Goal: Task Accomplishment & Management: Manage account settings

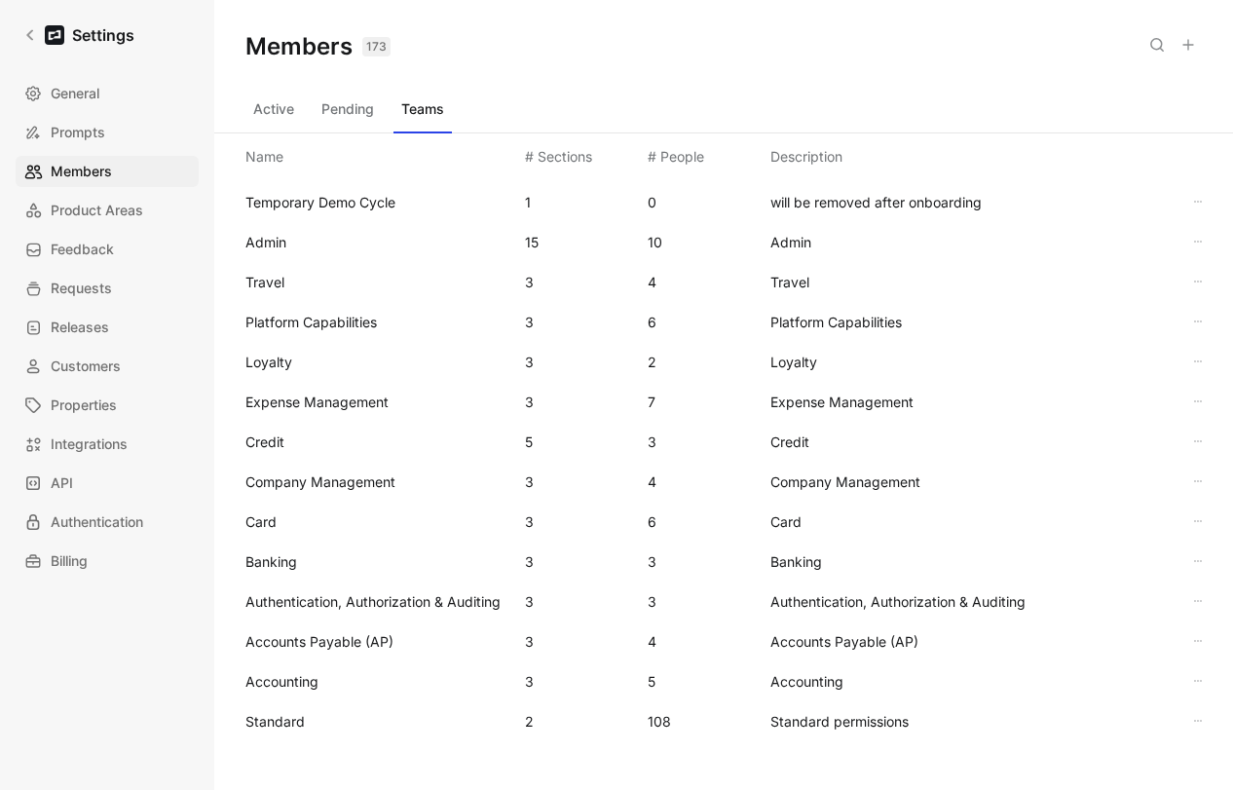
click at [259, 118] on button "Active" at bounding box center [274, 109] width 57 height 31
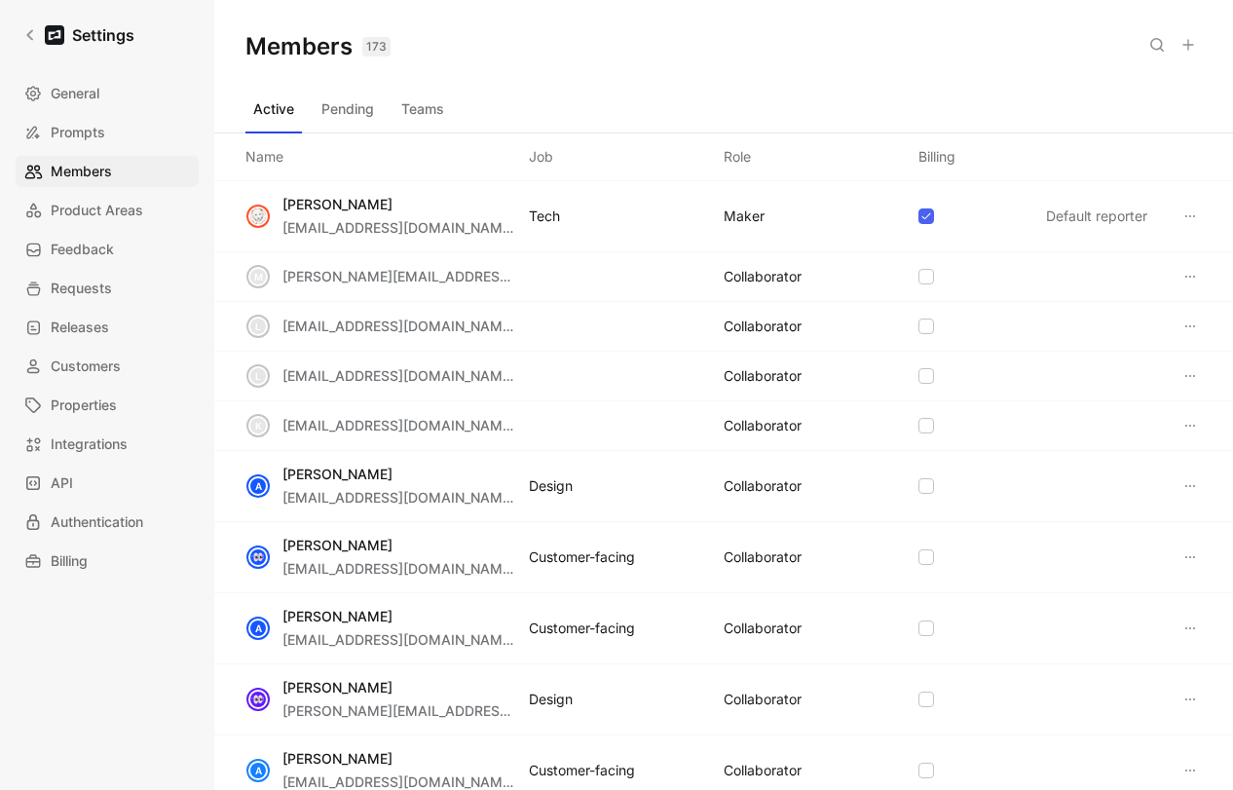
click at [1197, 50] on button at bounding box center [1188, 44] width 27 height 27
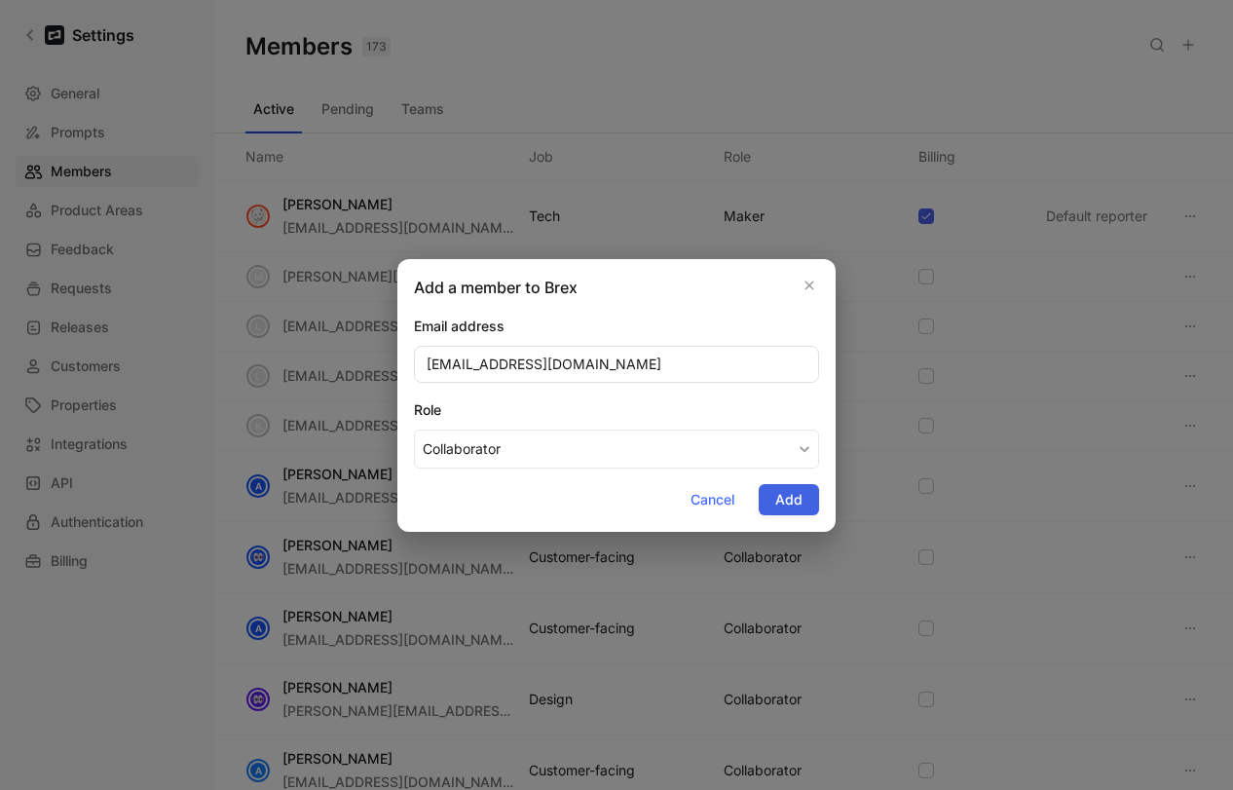
type input "[EMAIL_ADDRESS][DOMAIN_NAME]"
click at [789, 504] on span "Add" at bounding box center [789, 499] width 27 height 23
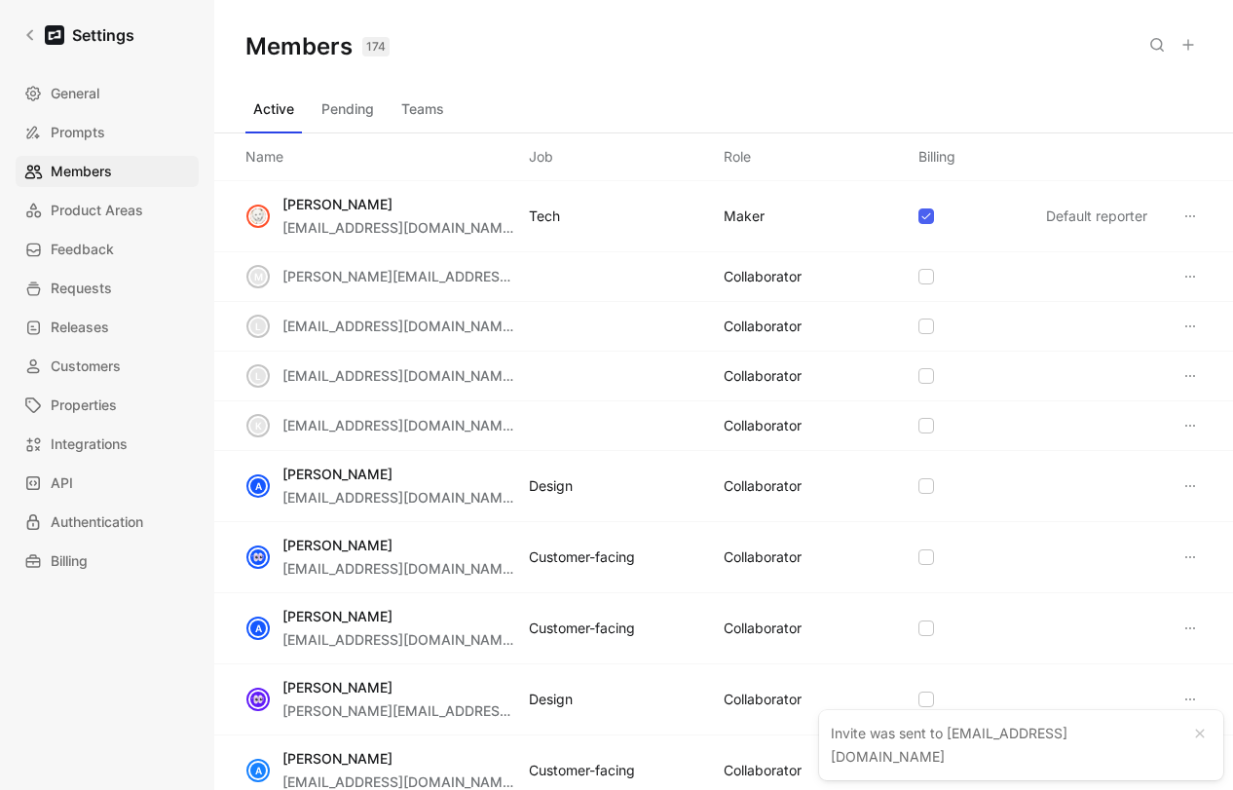
click at [415, 107] on button "Teams" at bounding box center [423, 109] width 58 height 31
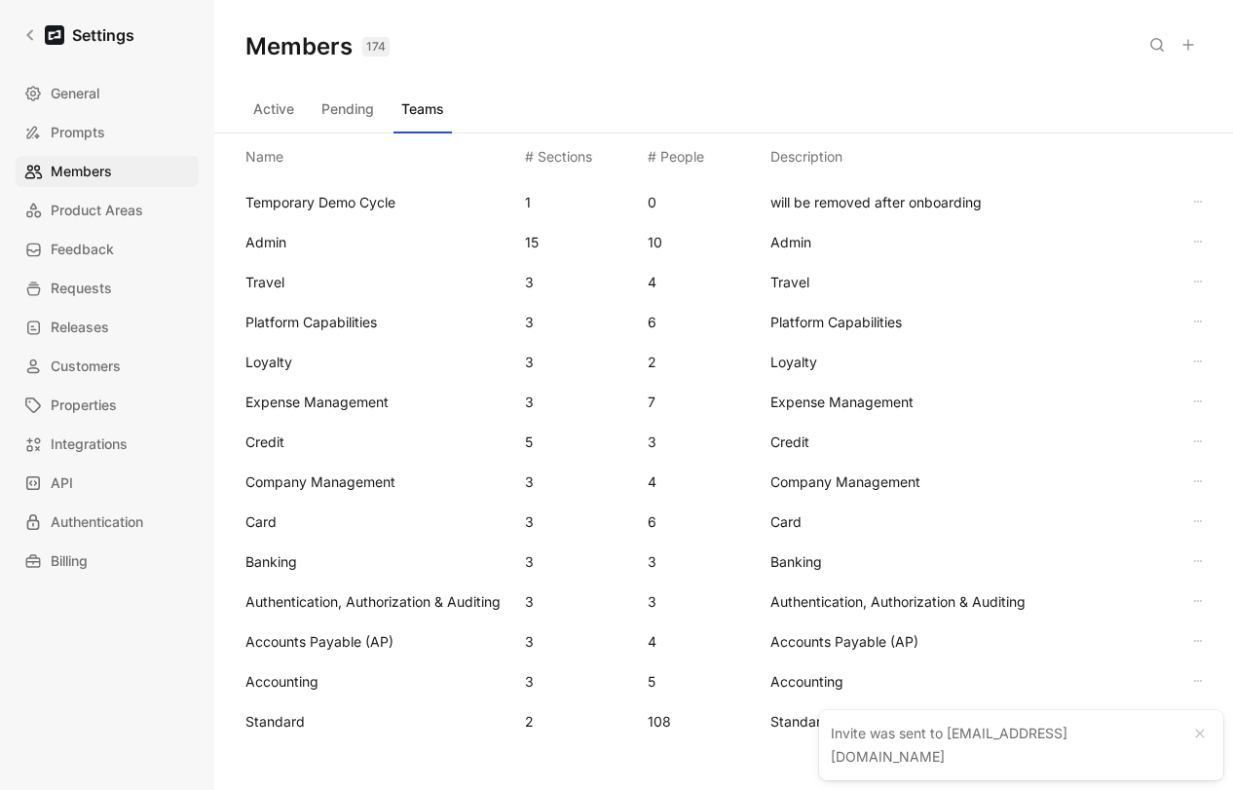
click at [318, 737] on div "Standard 2 108 Standard permissions" at bounding box center [724, 721] width 988 height 40
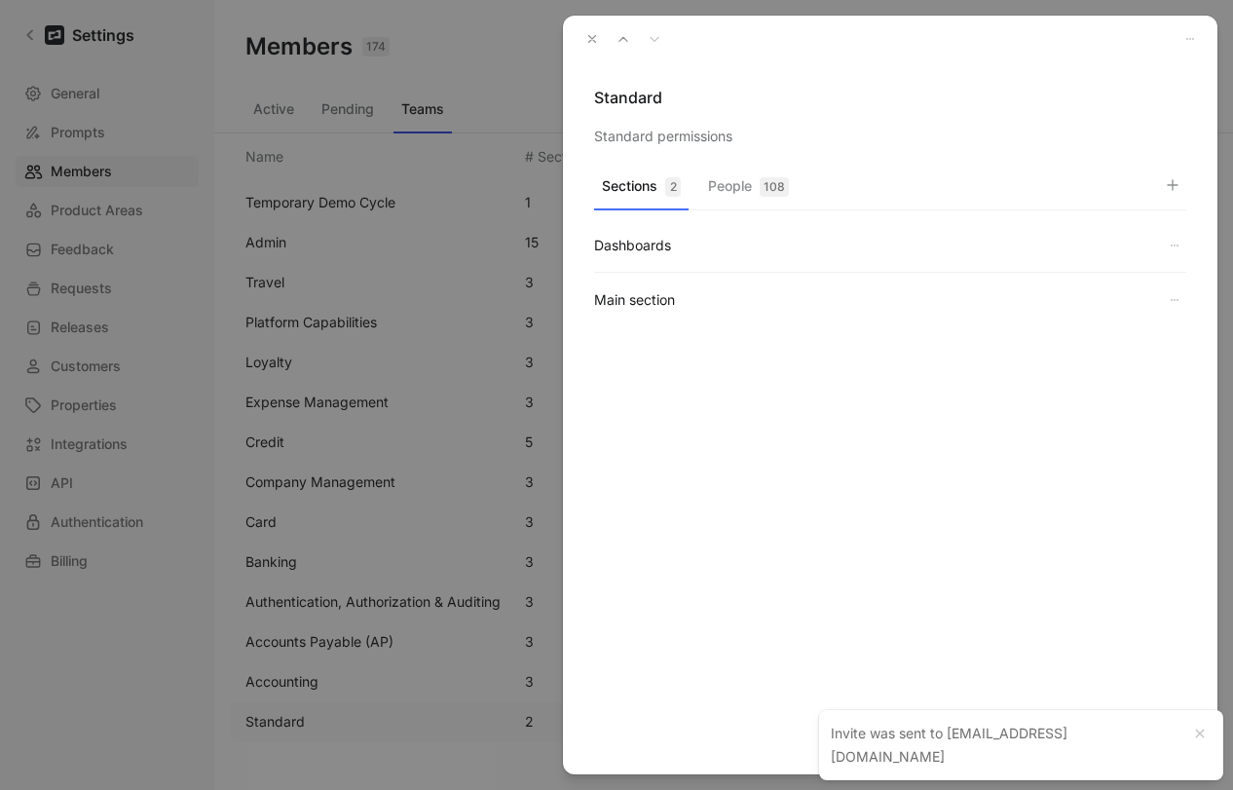
click at [735, 182] on button "People 108" at bounding box center [749, 191] width 96 height 38
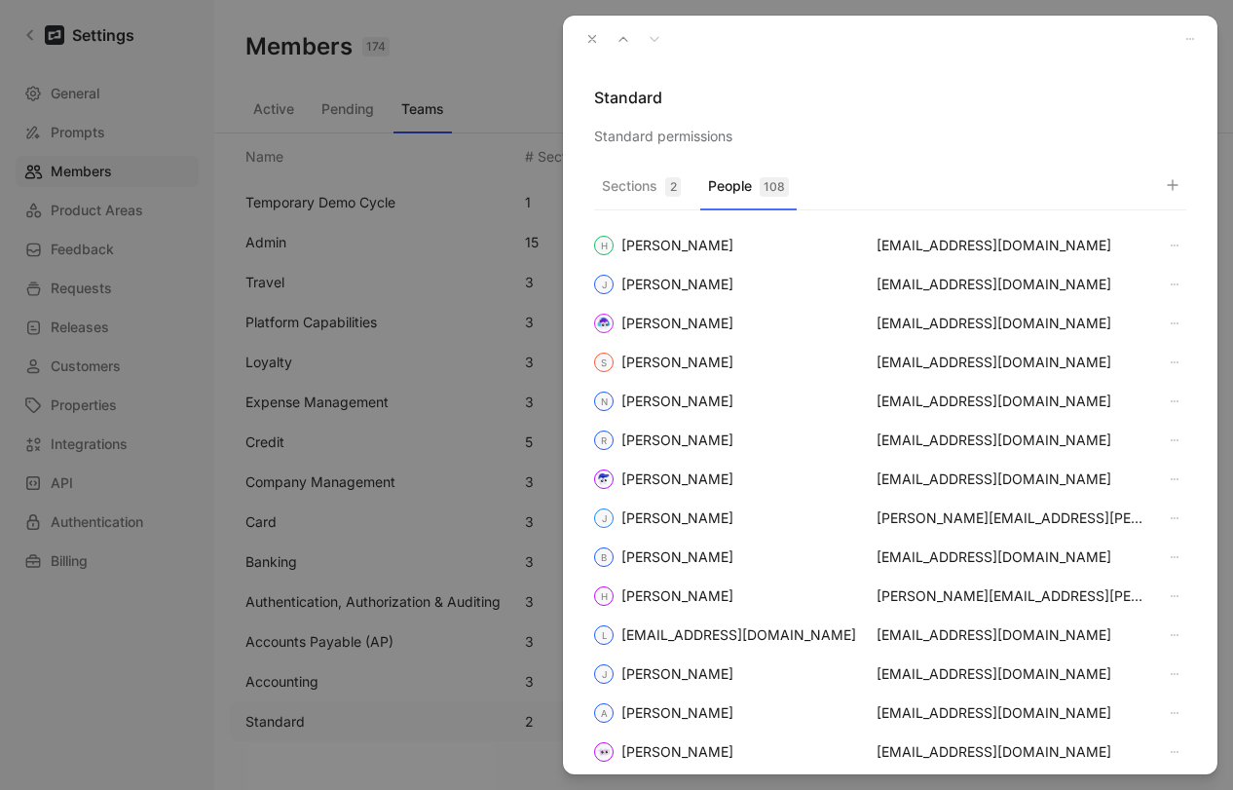
click at [1184, 191] on button "button" at bounding box center [1172, 184] width 27 height 27
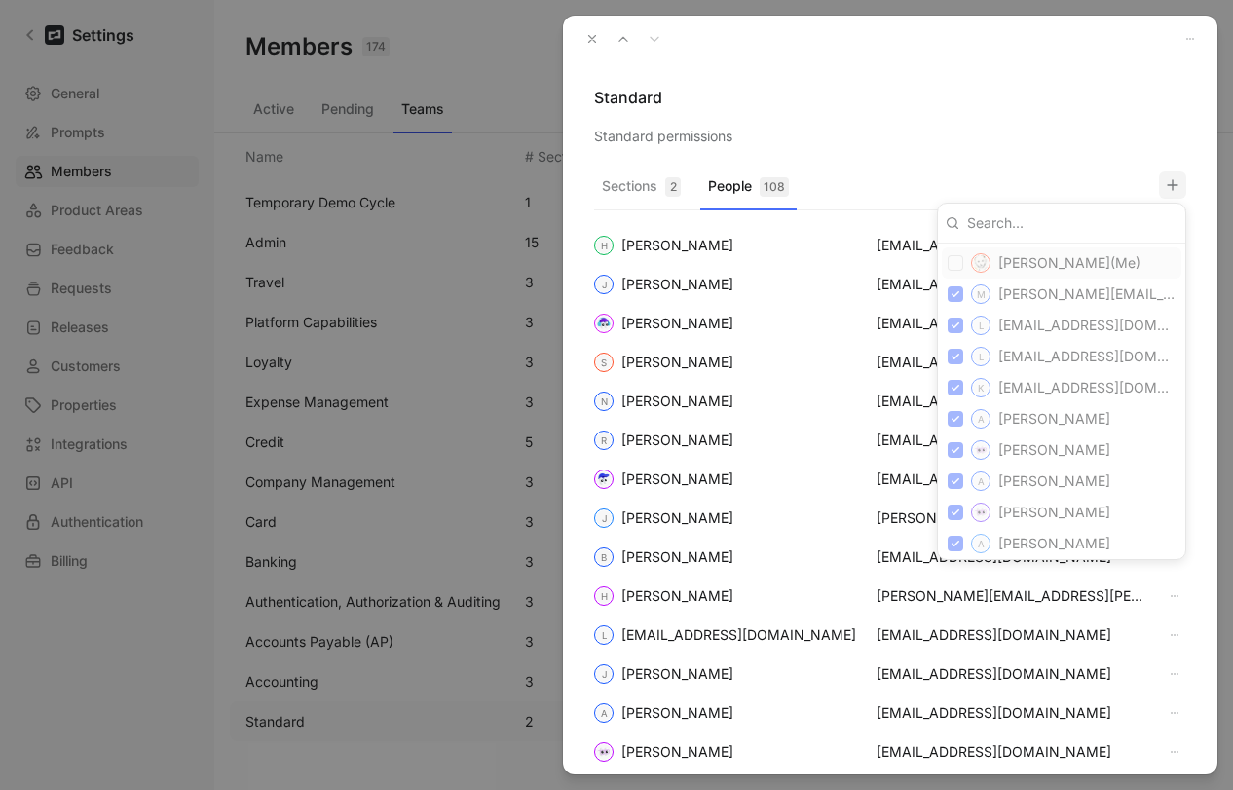
click at [1030, 223] on input at bounding box center [1069, 223] width 218 height 31
paste input "[EMAIL_ADDRESS][DOMAIN_NAME]"
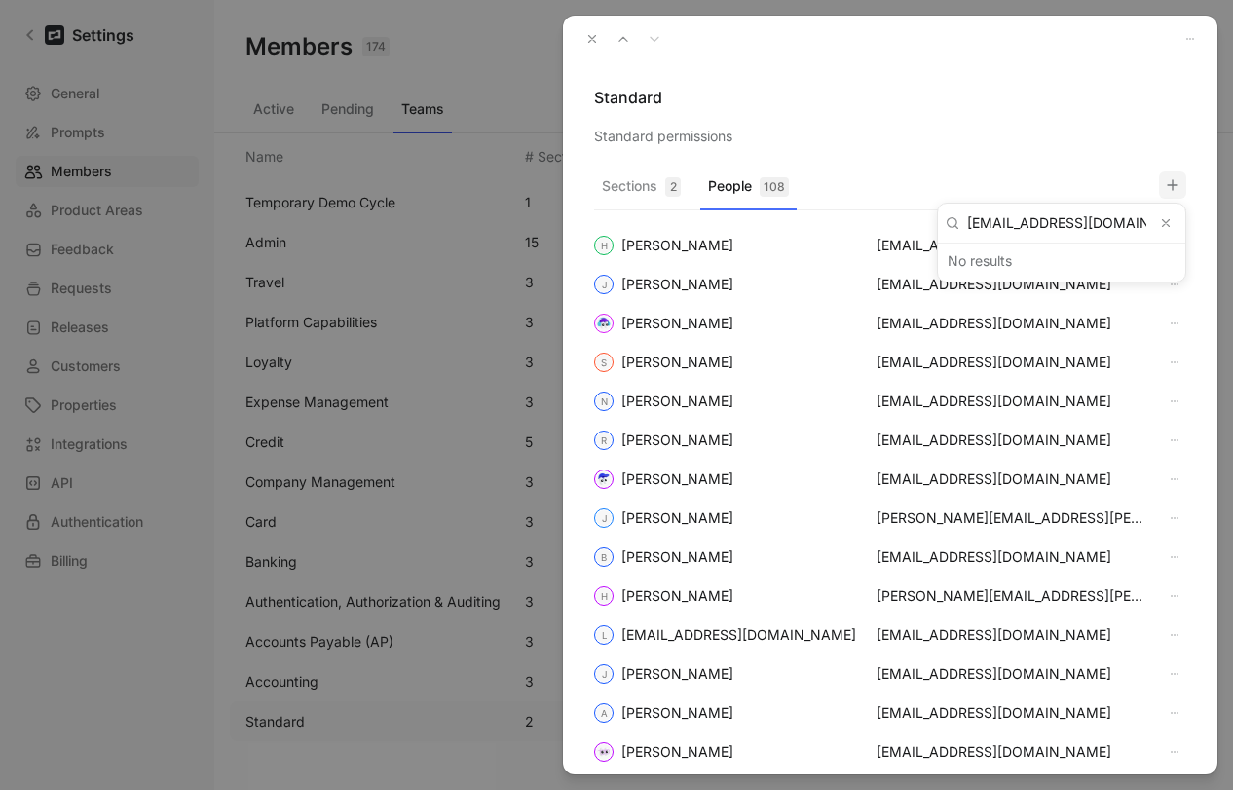
click at [1107, 217] on input "[EMAIL_ADDRESS][DOMAIN_NAME]" at bounding box center [1057, 223] width 195 height 31
type input "p"
type input "apape"
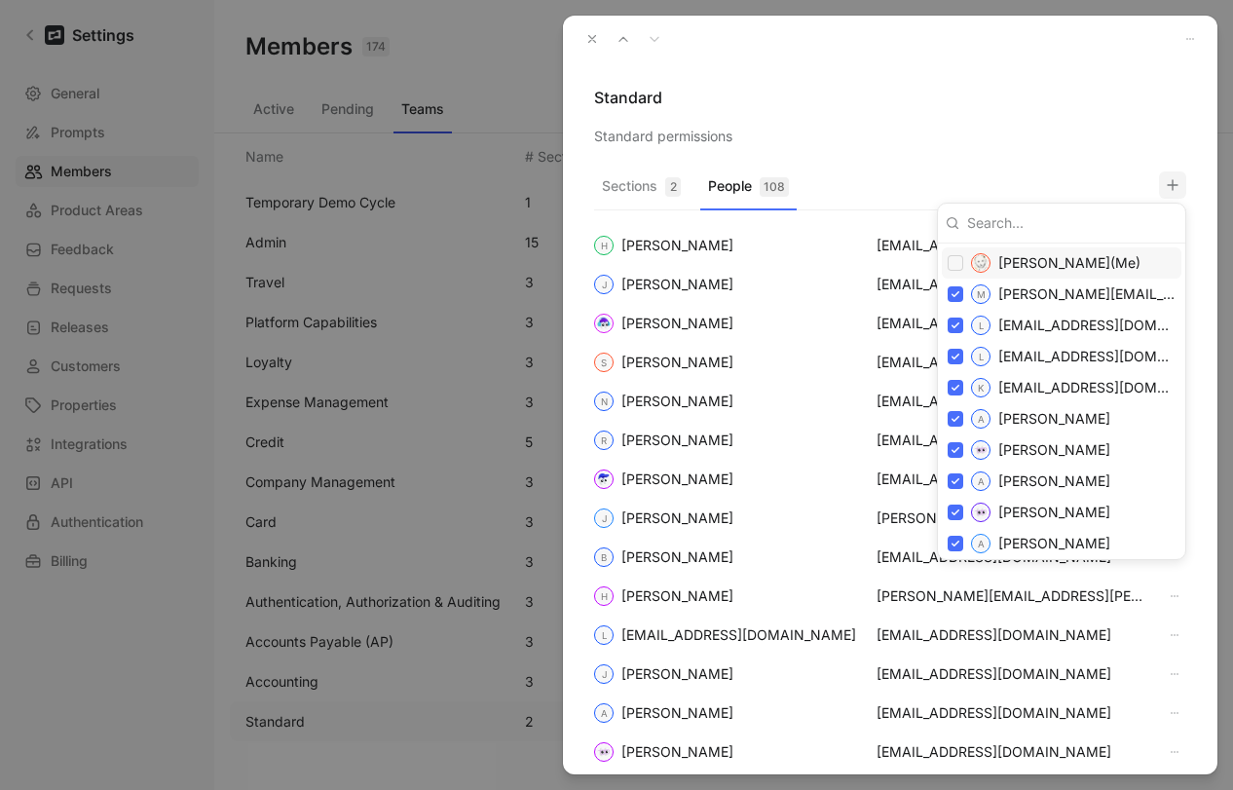
click at [594, 31] on div at bounding box center [616, 395] width 1233 height 790
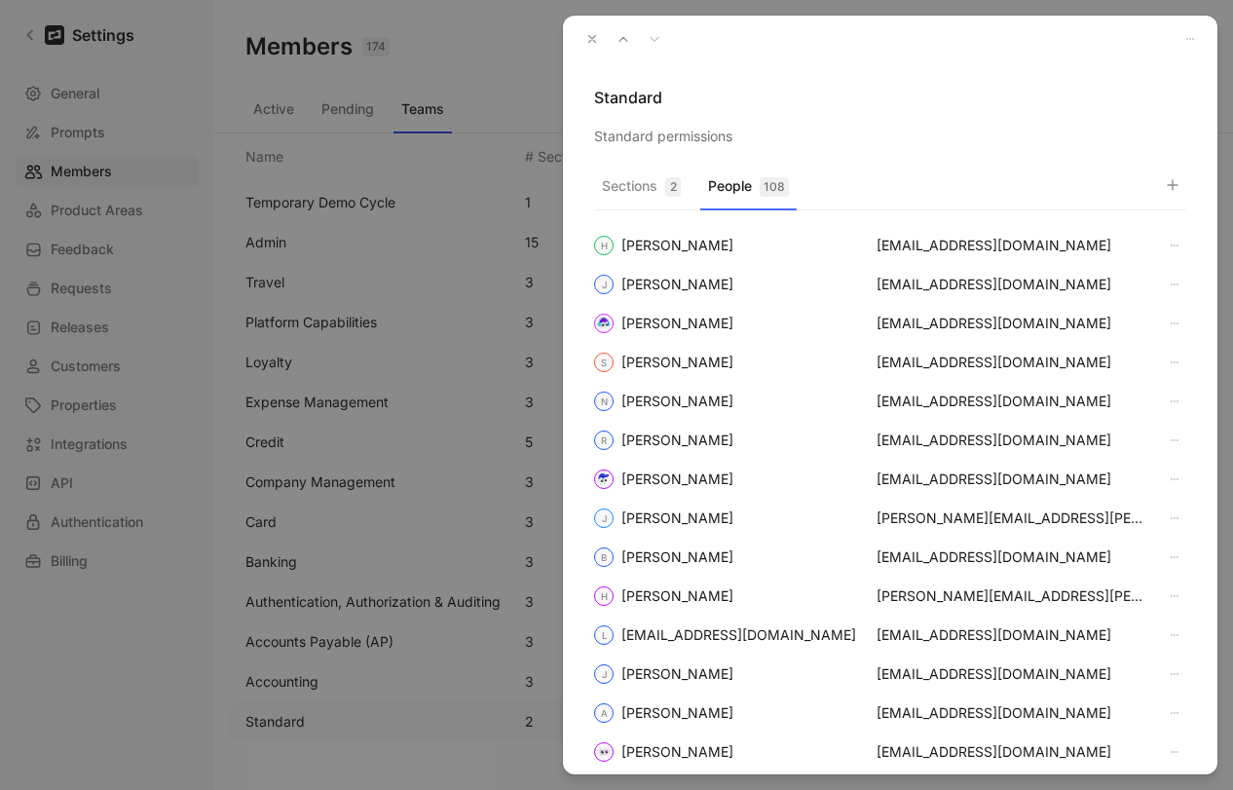
click at [588, 39] on icon "button" at bounding box center [593, 39] width 14 height 14
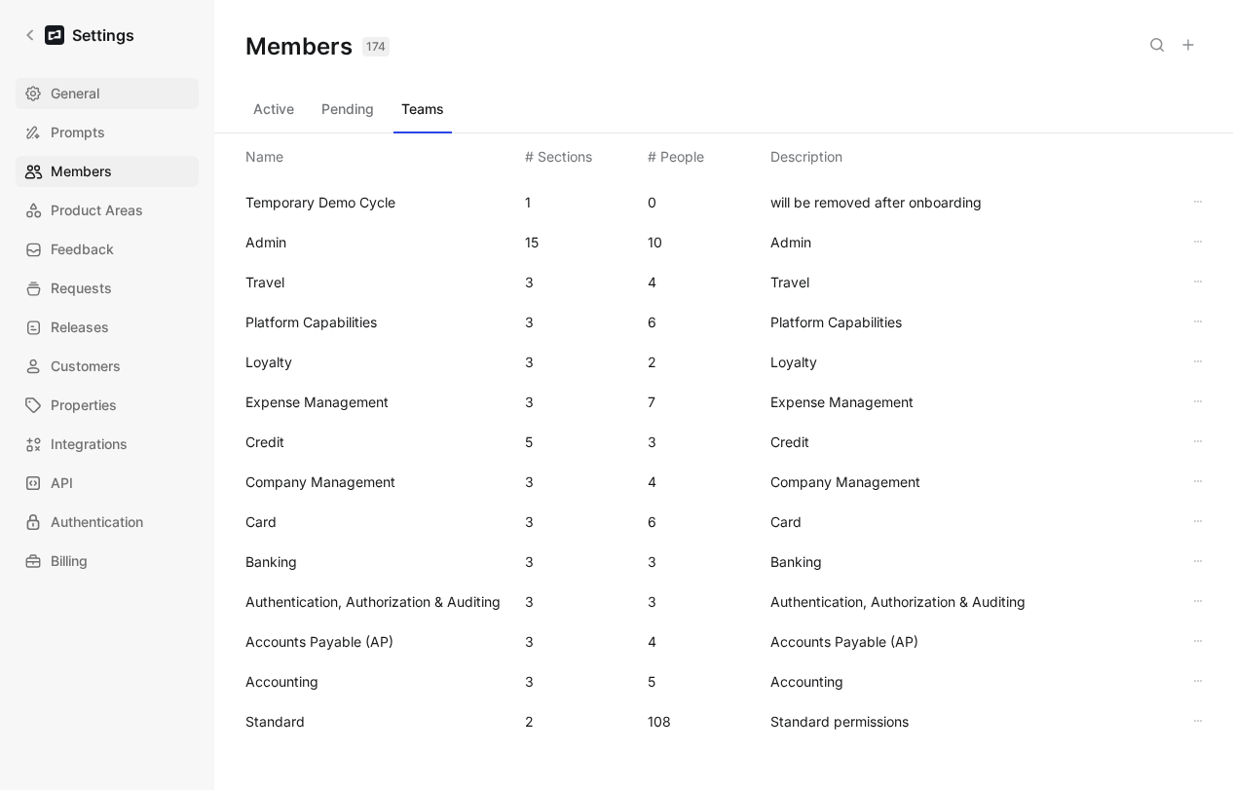
click at [71, 96] on span "General" at bounding box center [75, 93] width 49 height 23
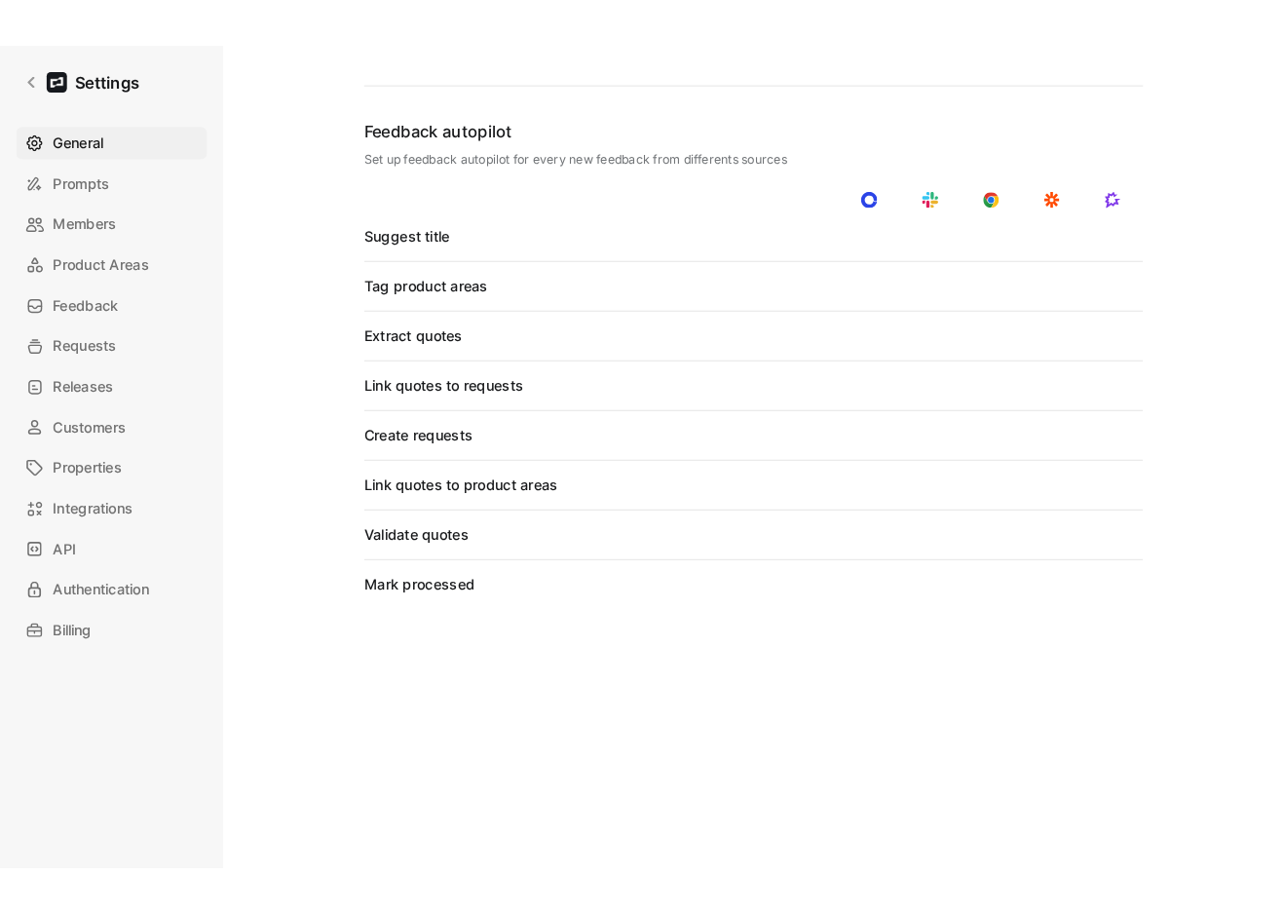
scroll to position [1584, 0]
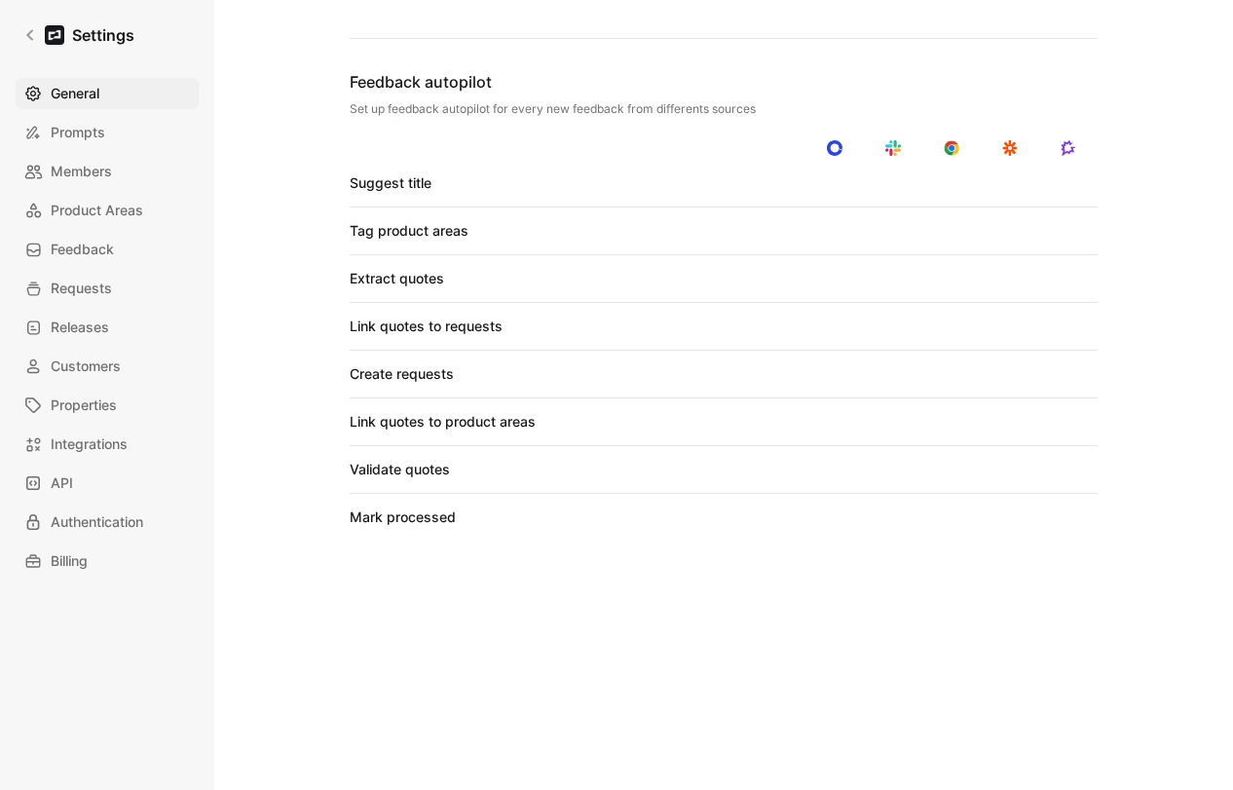
click at [72, 167] on span "Members" at bounding box center [81, 171] width 61 height 23
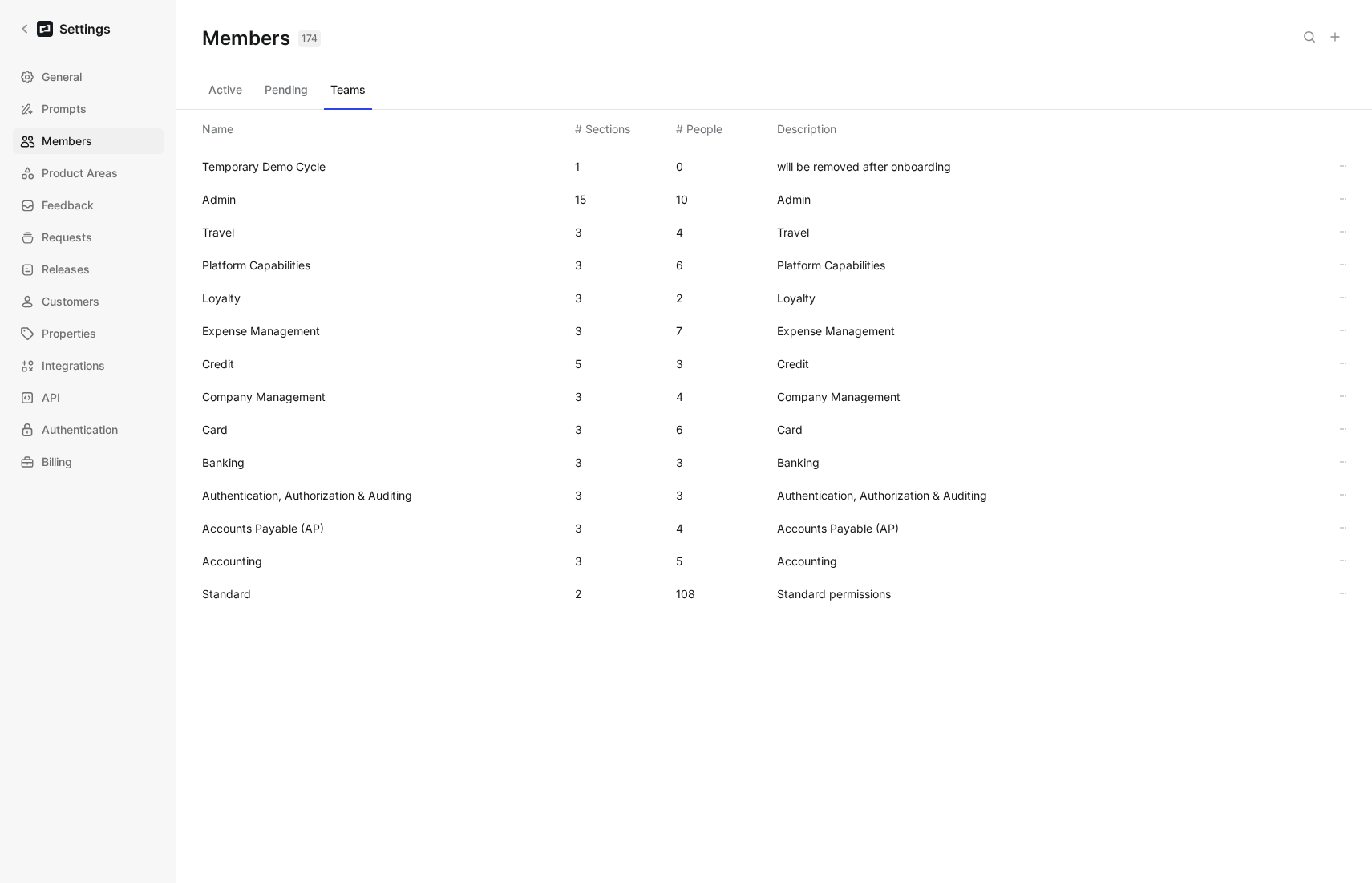
click at [868, 649] on div "Temporary Demo Cycle 1 0 will be removed after onboarding Admin 15 10 Admin Tra…" at bounding box center [774, 443] width 1196 height 590
click at [336, 601] on span "Standard" at bounding box center [382, 593] width 360 height 19
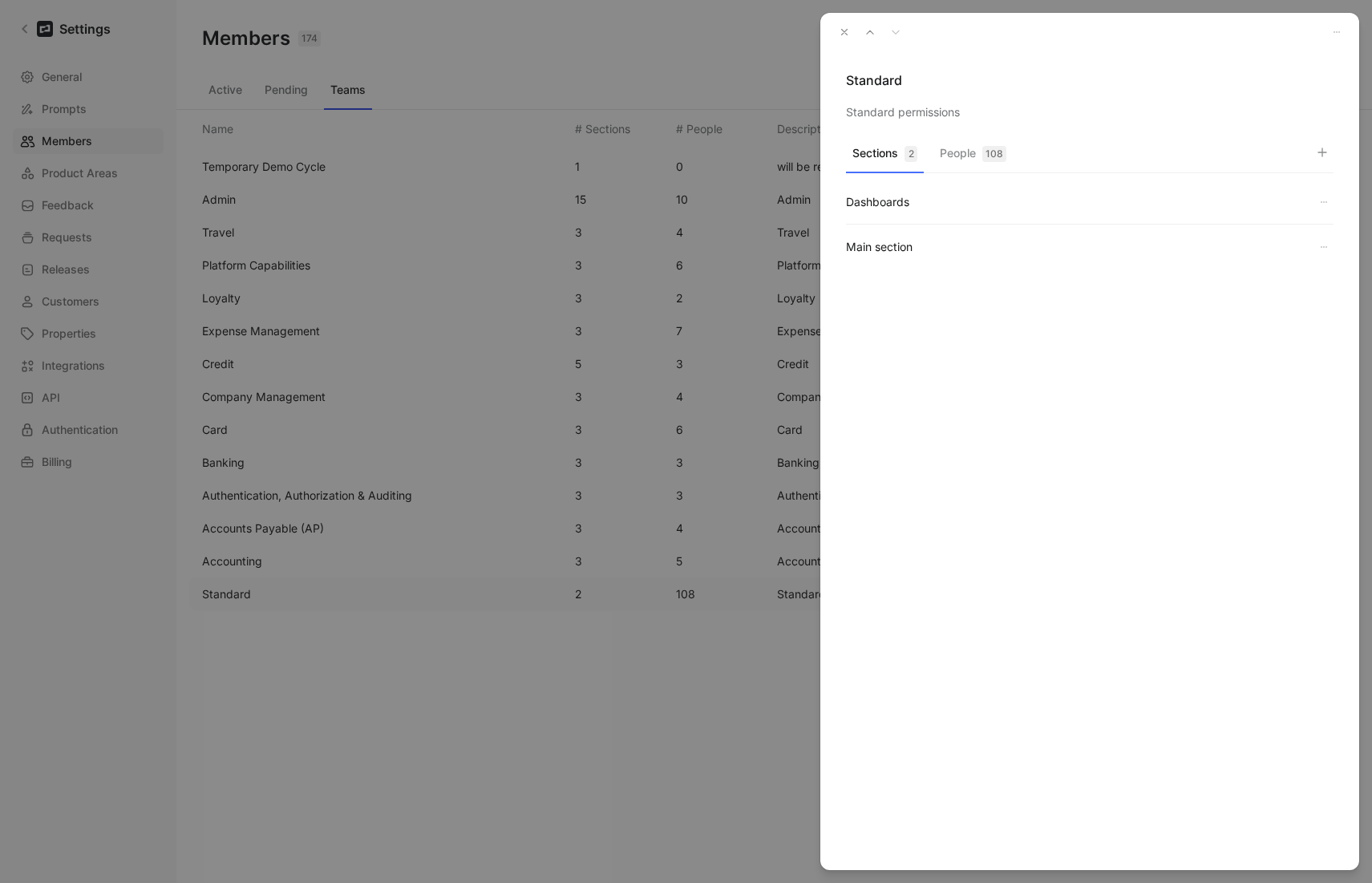
click at [1007, 153] on button "People 108" at bounding box center [973, 157] width 79 height 31
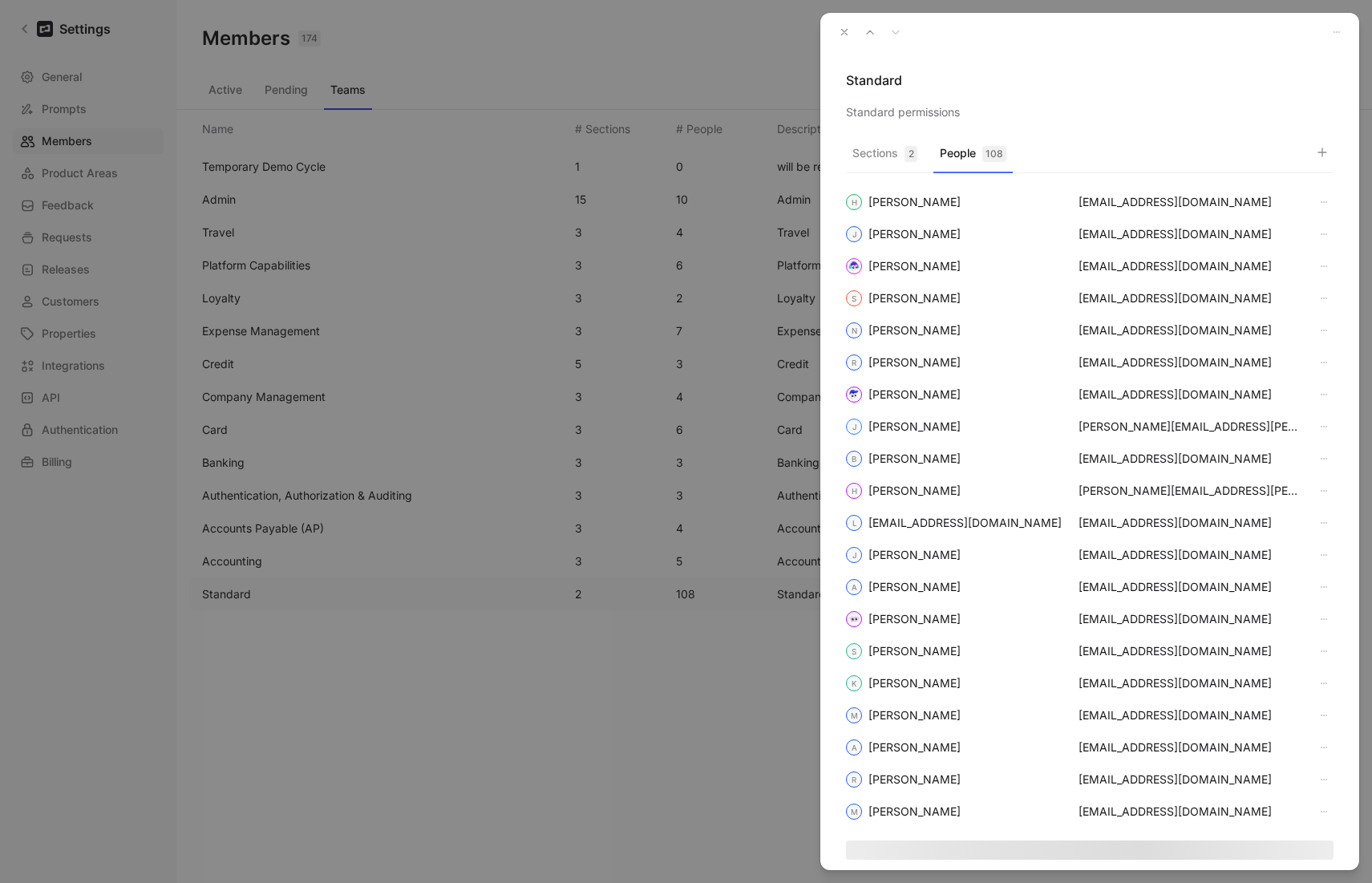
click at [1014, 151] on icon "button" at bounding box center [1323, 152] width 13 height 13
type input "dj"
type input "apape"
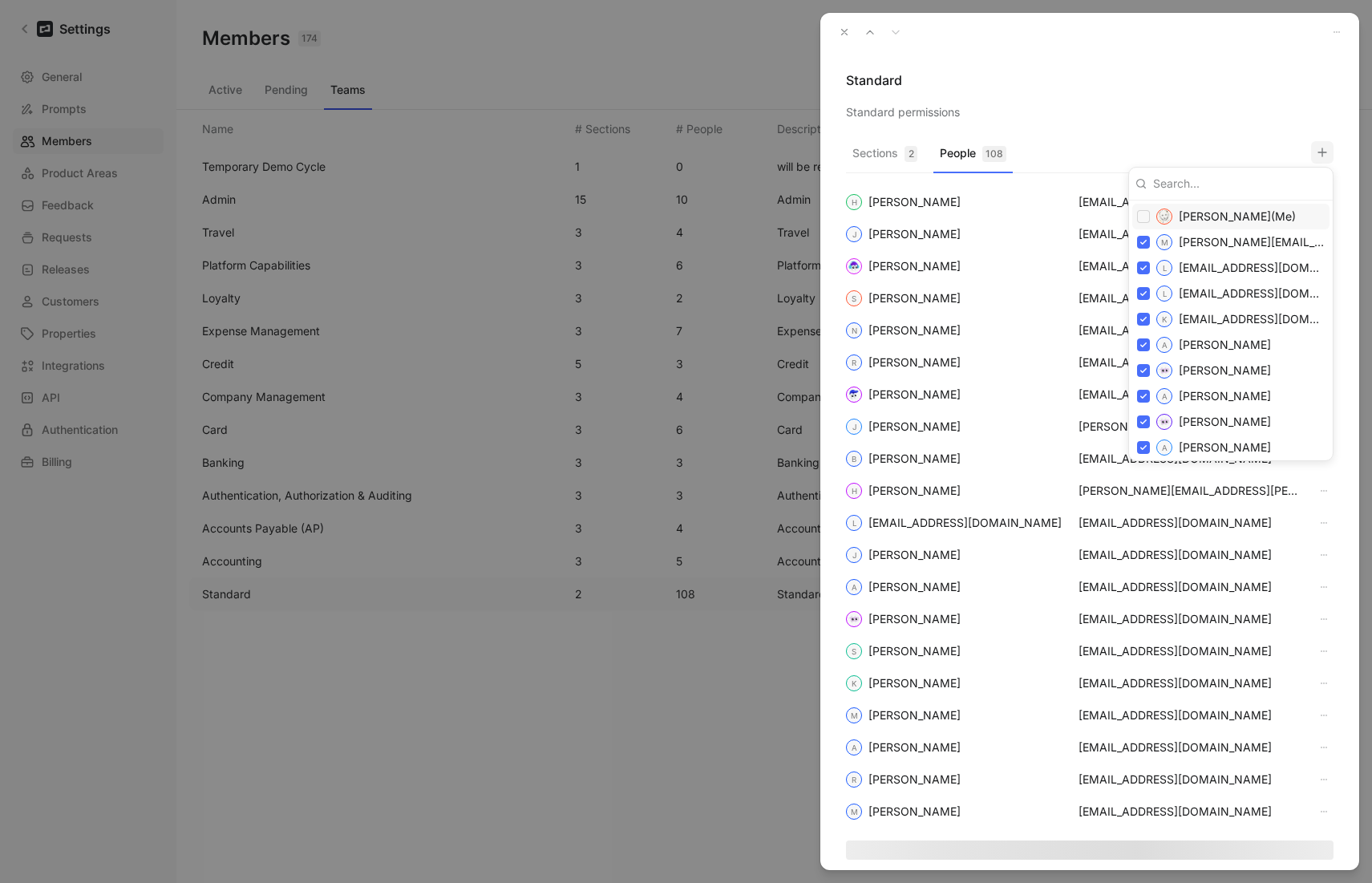
paste input "[EMAIL_ADDRESS][DOMAIN_NAME]"
type input "[EMAIL_ADDRESS][DOMAIN_NAME]"
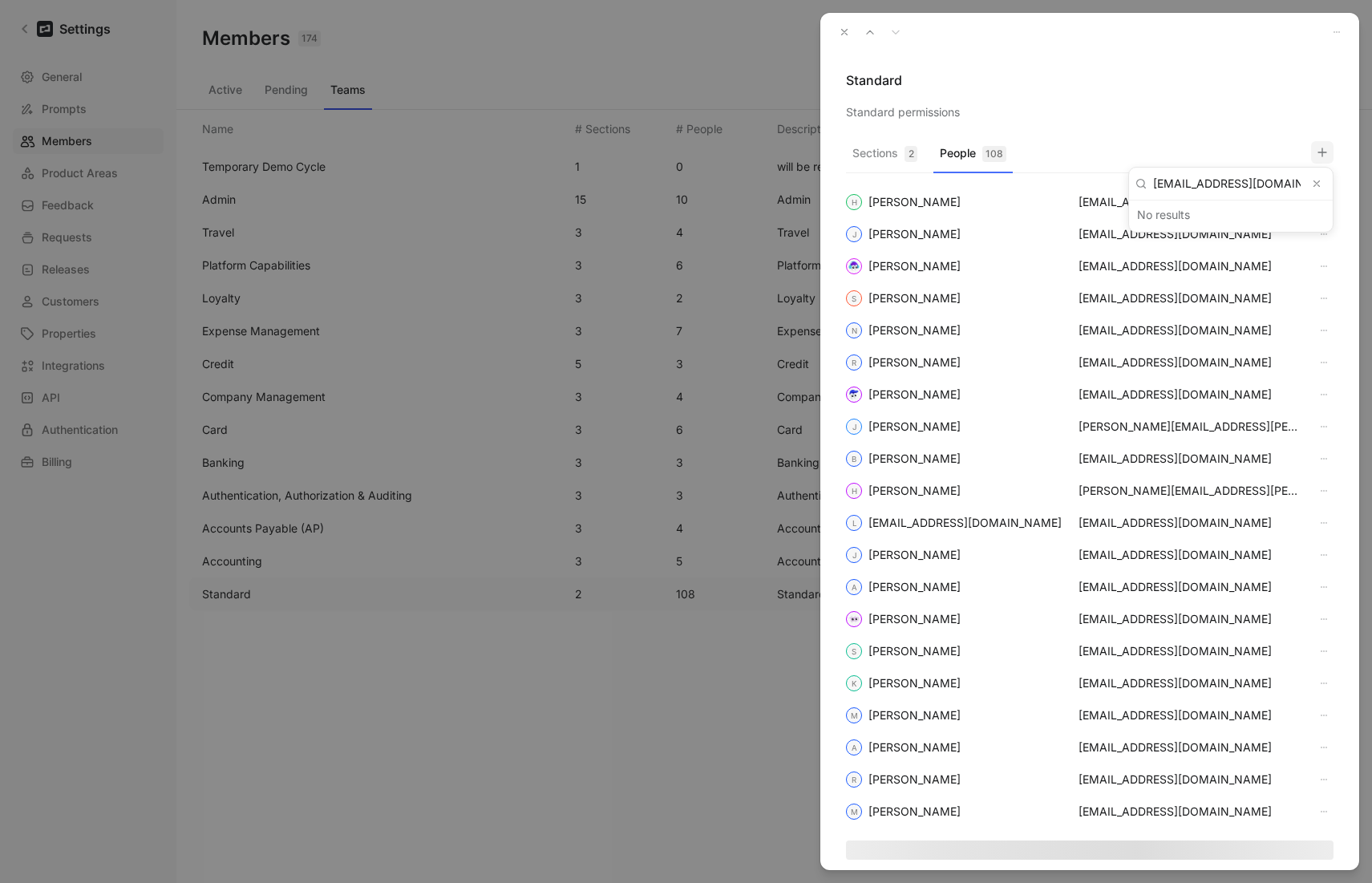
click at [1014, 185] on icon "Clear input" at bounding box center [1317, 184] width 12 height 12
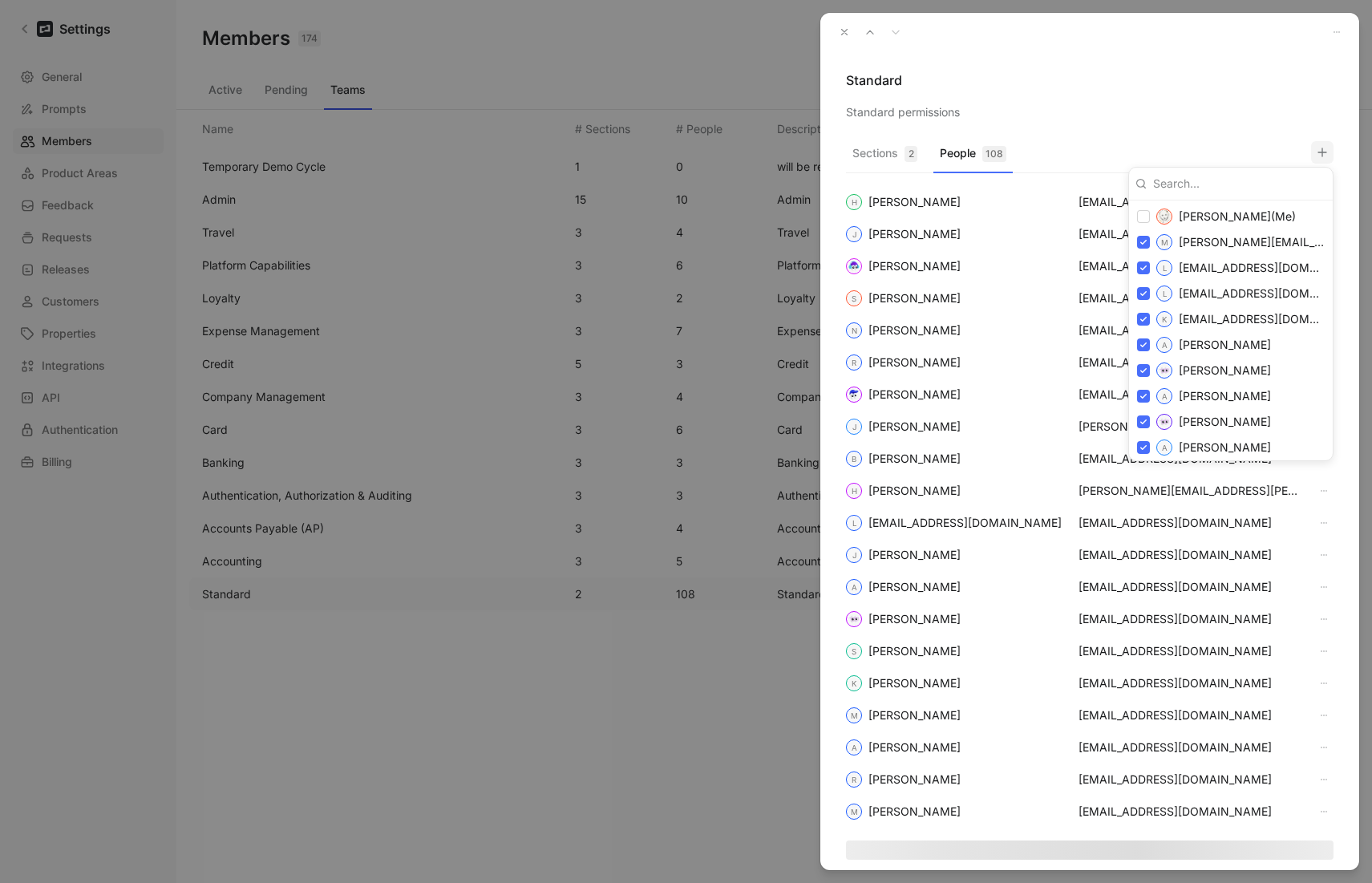
click at [838, 32] on div at bounding box center [686, 441] width 1372 height 883
click at [847, 35] on icon "button" at bounding box center [844, 32] width 12 height 12
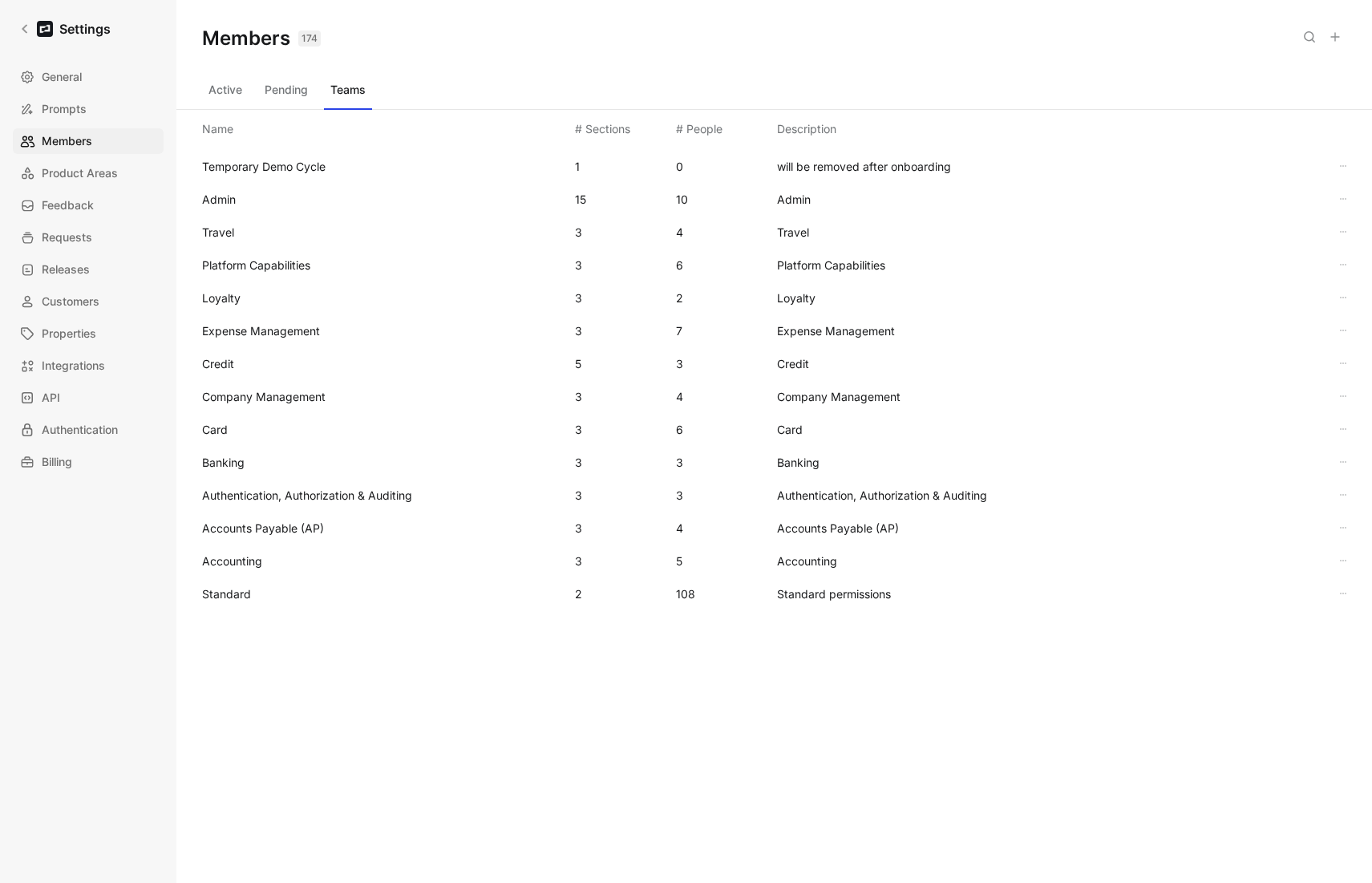
drag, startPoint x: 700, startPoint y: 60, endPoint x: 685, endPoint y: 60, distance: 15.0
click at [699, 60] on div "Members 174 Saved" at bounding box center [774, 39] width 1196 height 77
click at [65, 85] on span "General" at bounding box center [62, 77] width 40 height 19
